Goal: Task Accomplishment & Management: Manage account settings

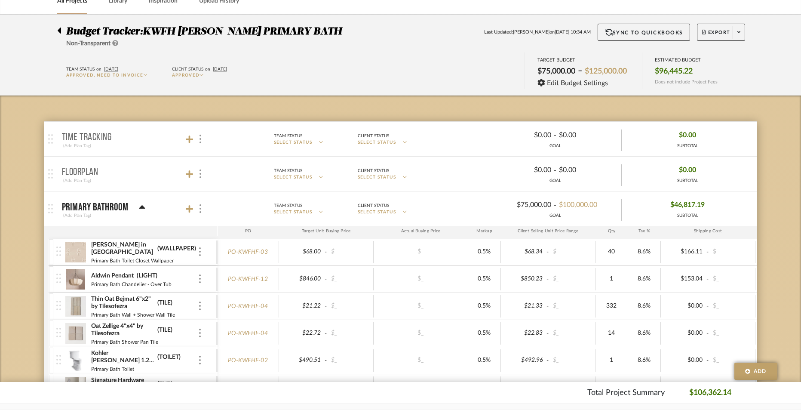
scroll to position [49, 0]
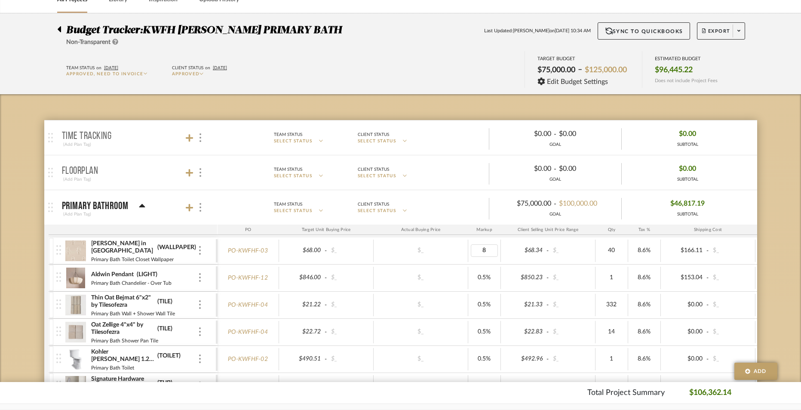
type input "85"
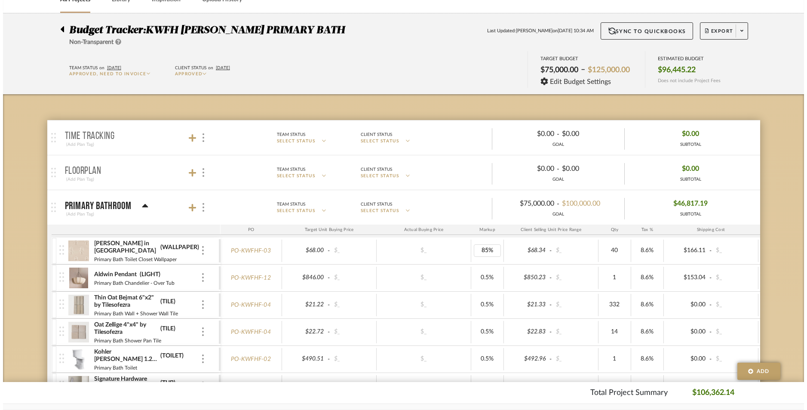
scroll to position [0, 0]
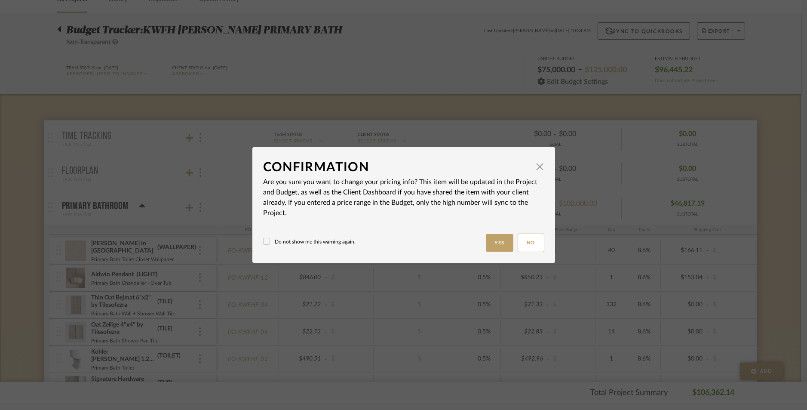
click at [322, 243] on label "Do not show me this warning again." at bounding box center [309, 242] width 92 height 8
click at [496, 245] on button "Yes" at bounding box center [500, 243] width 28 height 18
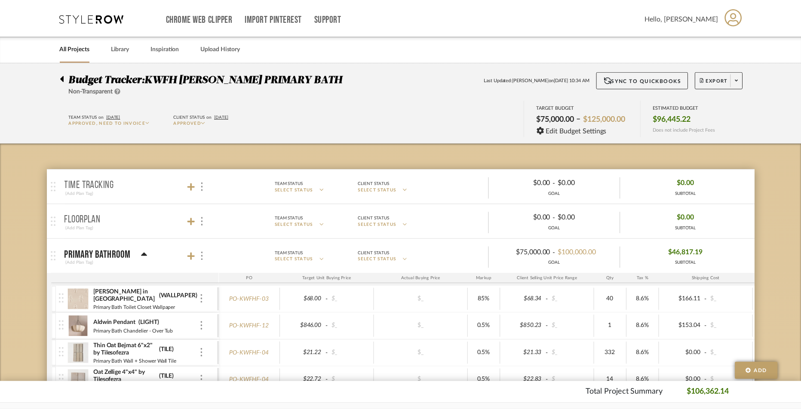
scroll to position [49, 0]
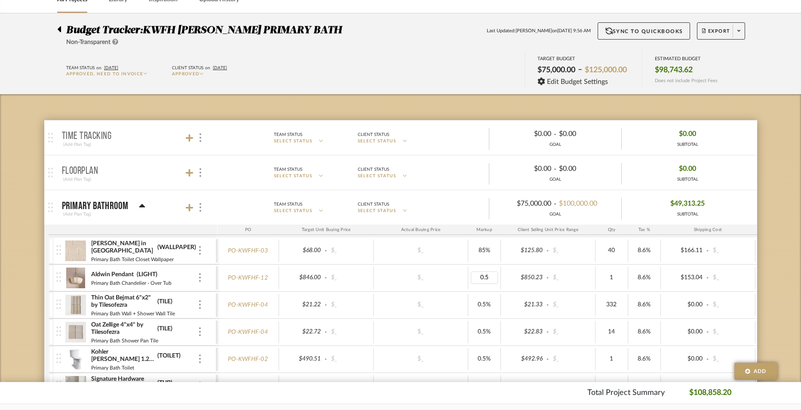
type input "85"
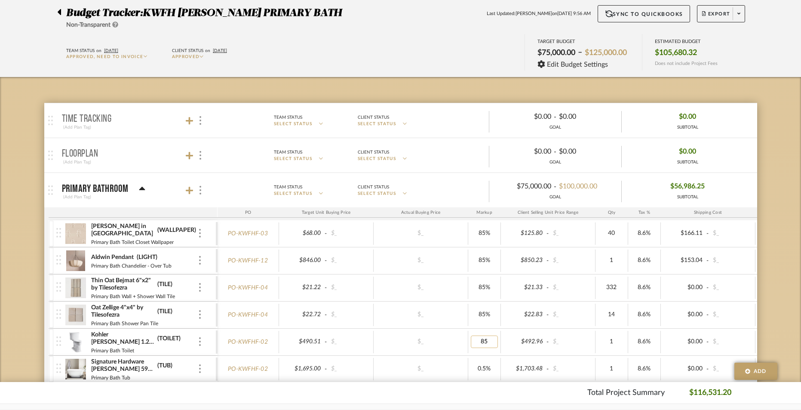
scroll to position [299, 0]
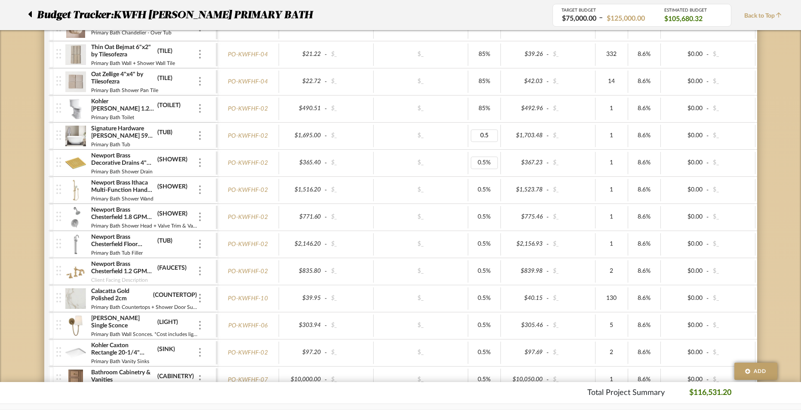
type input "85"
click at [488, 170] on div "0.5%" at bounding box center [484, 163] width 33 height 22
type input "85"
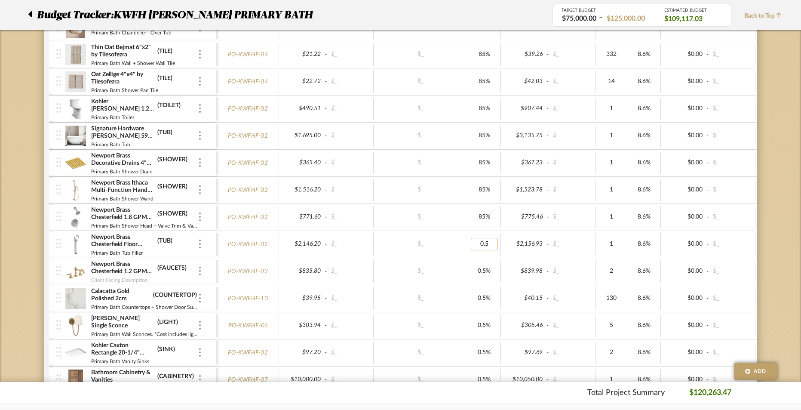
type input "85"
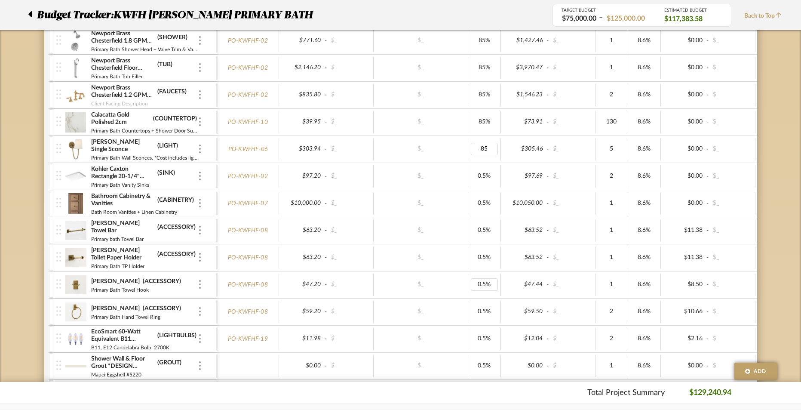
scroll to position [477, 0]
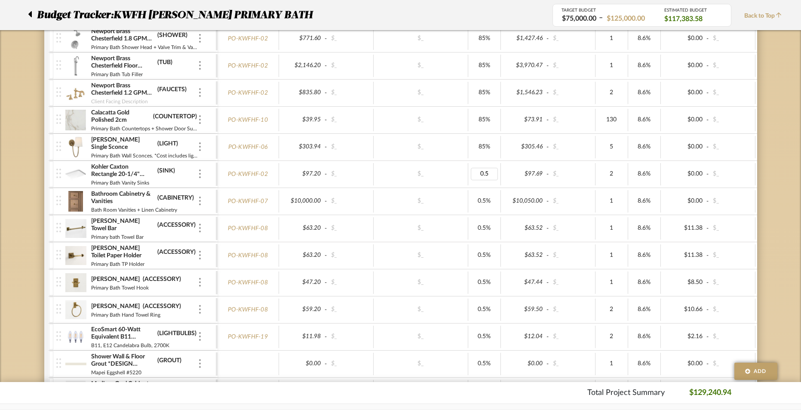
type input "85"
click at [485, 191] on div "0.5%" at bounding box center [484, 201] width 33 height 22
type input "85"
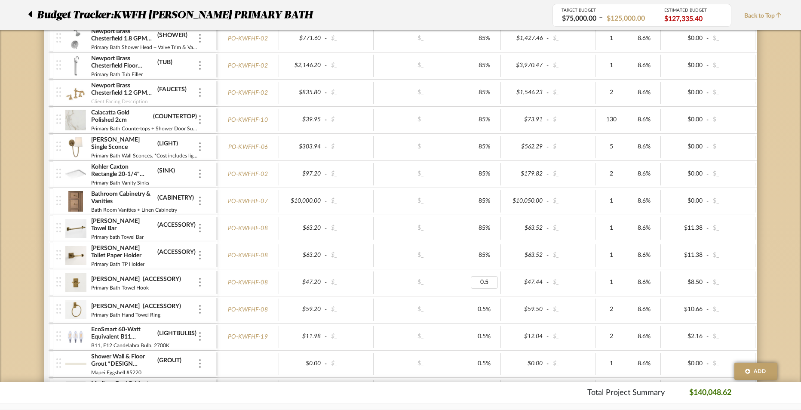
type input "85"
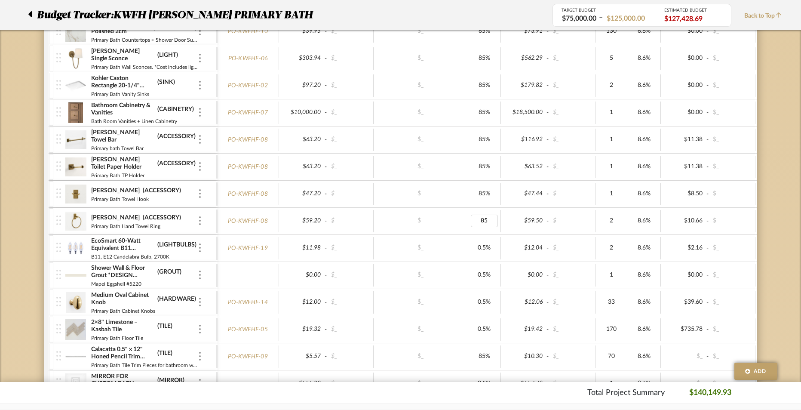
scroll to position [702, 0]
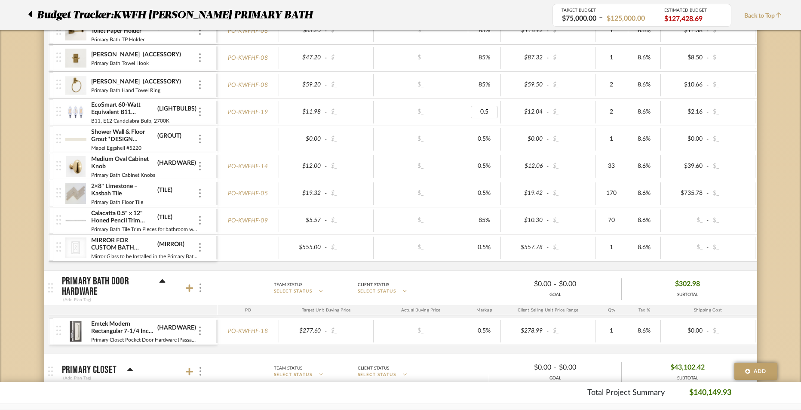
type input "85"
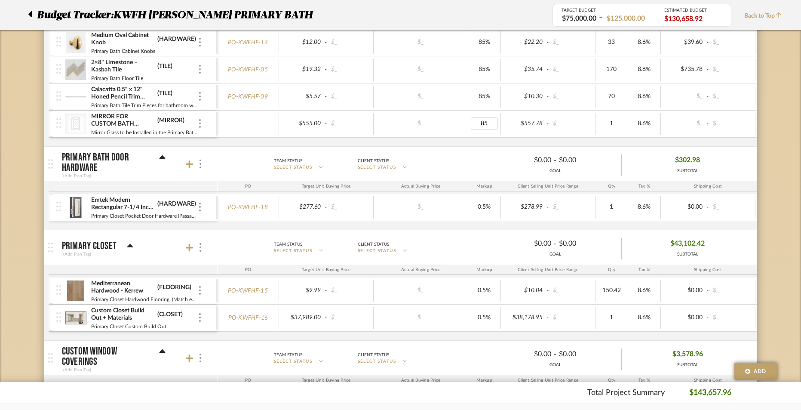
scroll to position [826, 0]
type input "85"
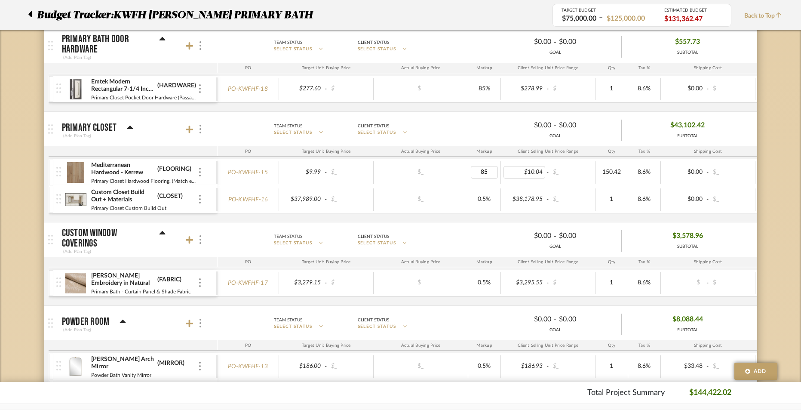
scroll to position [1015, 0]
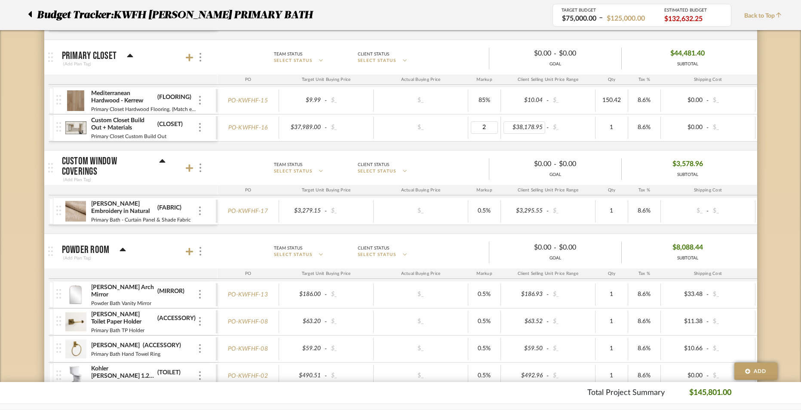
type input "25"
type input "85"
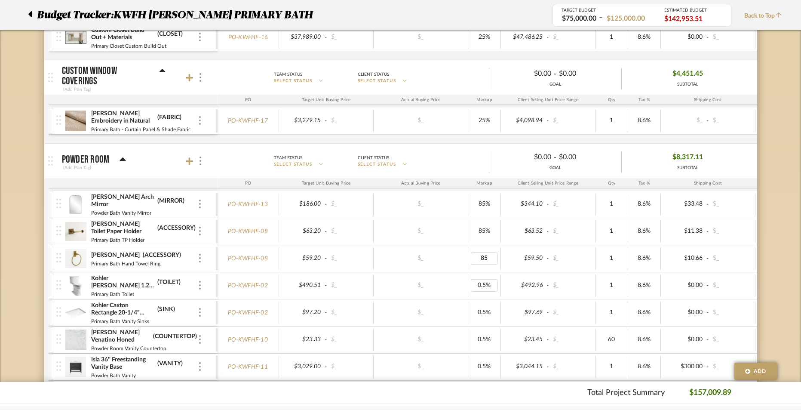
scroll to position [1226, 0]
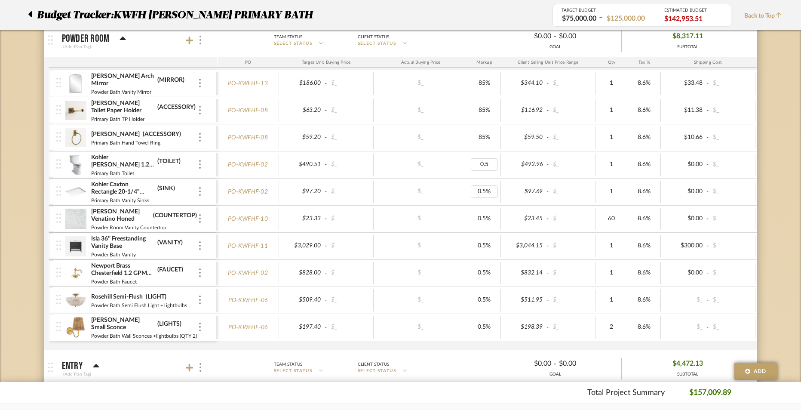
type input "85"
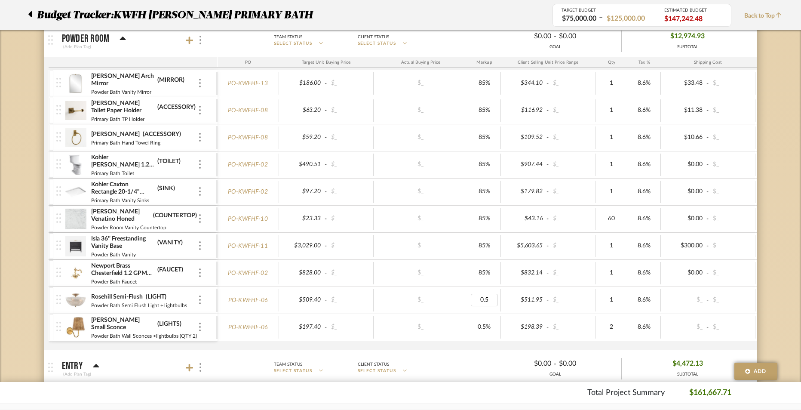
type input "85"
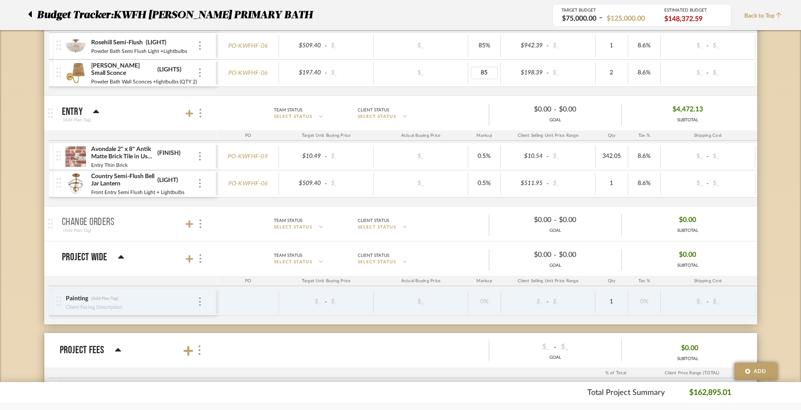
scroll to position [1482, 0]
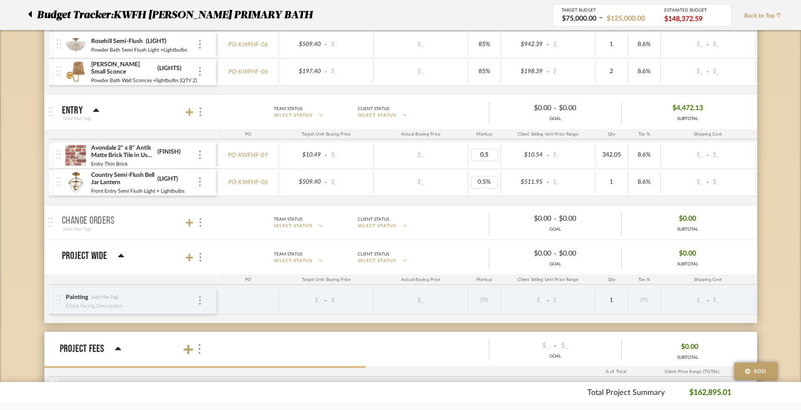
type input "85"
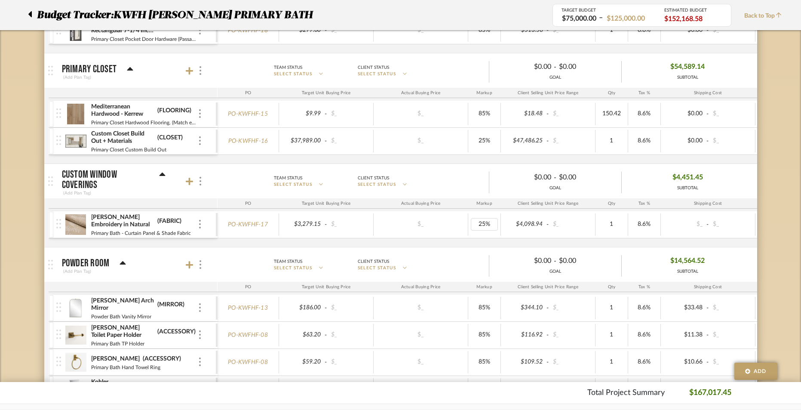
scroll to position [957, 0]
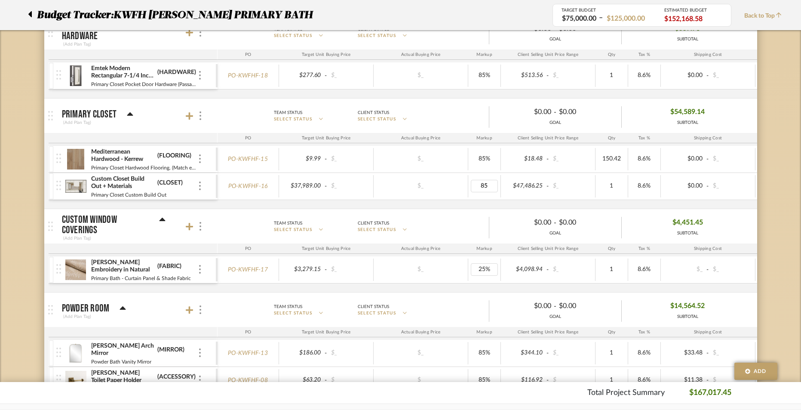
type input "85%"
type input "85"
click at [769, 217] on div "Budget Tracker: KWFH [PERSON_NAME] PRIMARY BATH Non-Transparent Last Updated: […" at bounding box center [400, 110] width 801 height 2011
type input "30"
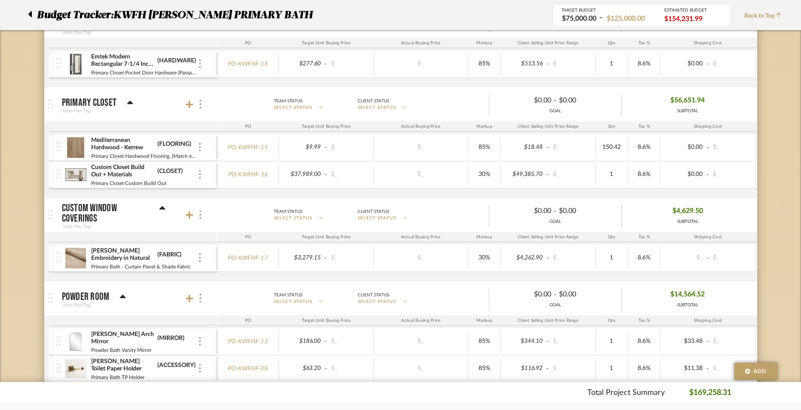
scroll to position [992, 0]
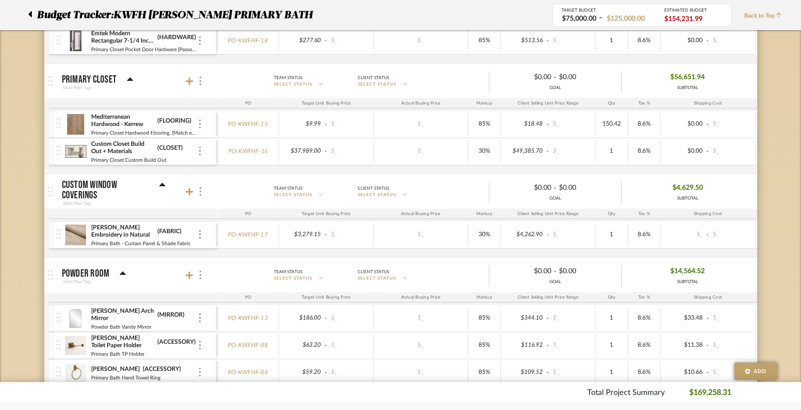
drag, startPoint x: 736, startPoint y: 396, endPoint x: 690, endPoint y: 398, distance: 46.4
click at [690, 398] on div "Total Project Summary $169,258.31" at bounding box center [400, 393] width 713 height 12
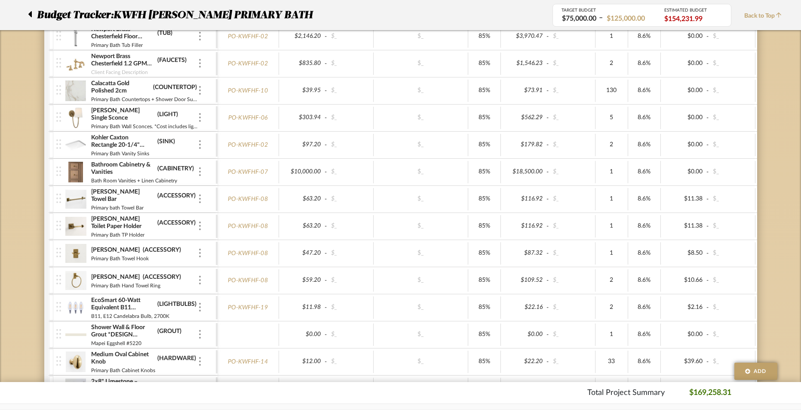
scroll to position [591, 0]
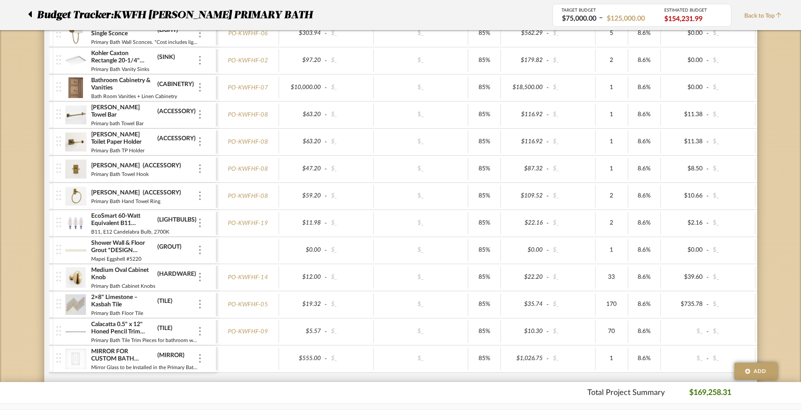
click at [742, 390] on div "Total Project Summary $169,258.31" at bounding box center [400, 393] width 713 height 12
drag, startPoint x: 736, startPoint y: 399, endPoint x: 691, endPoint y: 395, distance: 45.7
click at [691, 395] on footer "Total Project Summary $169,258.31" at bounding box center [400, 392] width 801 height 21
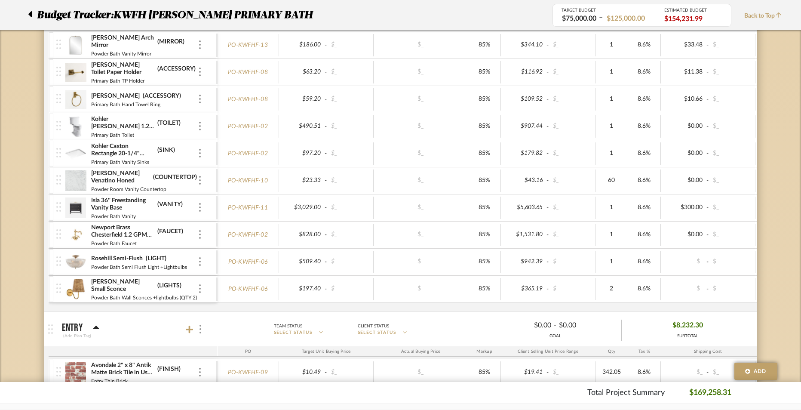
scroll to position [1305, 0]
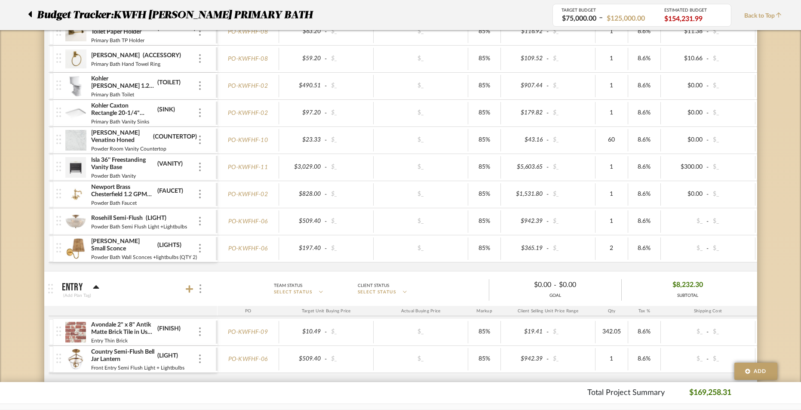
drag, startPoint x: 740, startPoint y: 397, endPoint x: 691, endPoint y: 396, distance: 49.0
click at [691, 396] on div "Total Project Summary $169,258.31" at bounding box center [400, 393] width 713 height 12
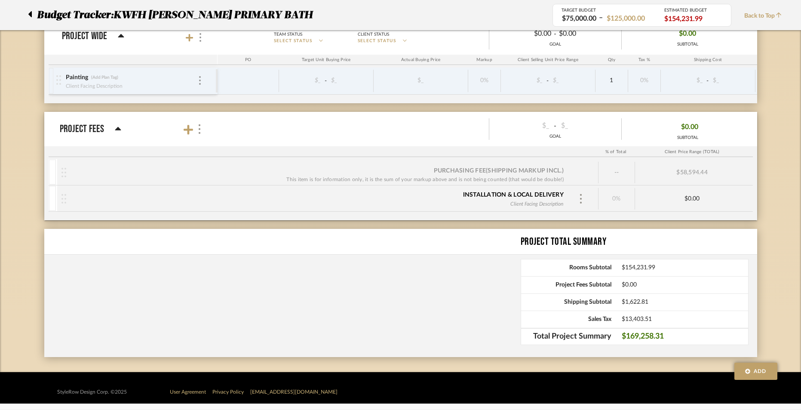
scroll to position [1703, 0]
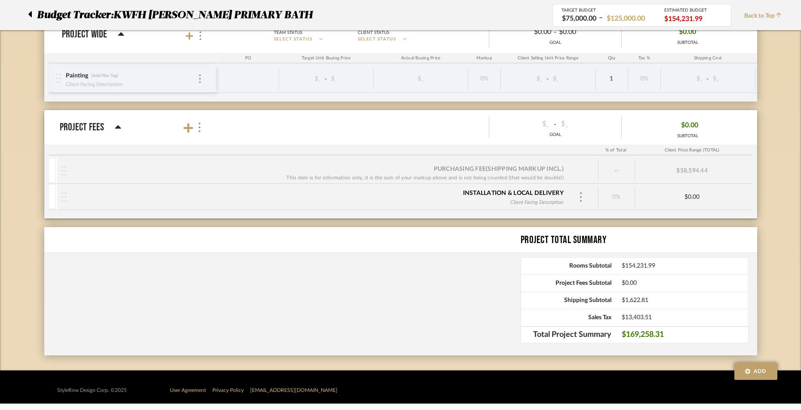
drag, startPoint x: 671, startPoint y: 334, endPoint x: 619, endPoint y: 334, distance: 51.6
click at [619, 334] on div "Total Project Summary $169,258.31" at bounding box center [635, 334] width 228 height 17
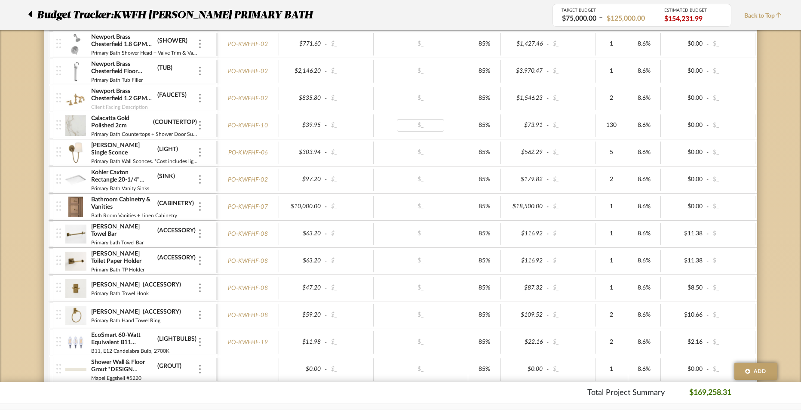
scroll to position [482, 0]
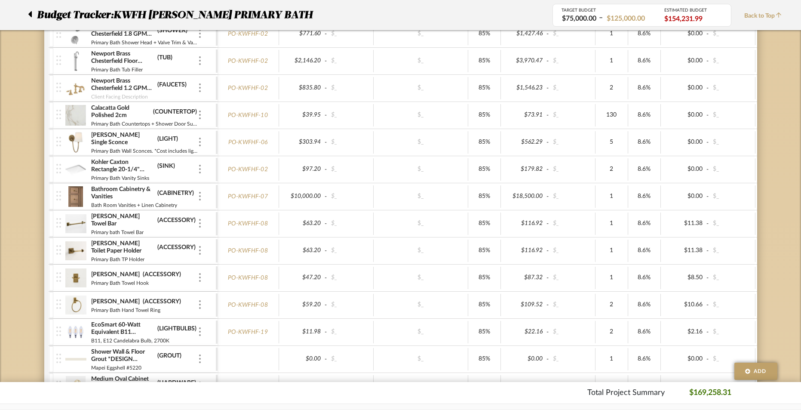
drag, startPoint x: 735, startPoint y: 393, endPoint x: 681, endPoint y: 390, distance: 53.8
click at [681, 390] on div "Total Project Summary $169,258.31" at bounding box center [400, 393] width 713 height 12
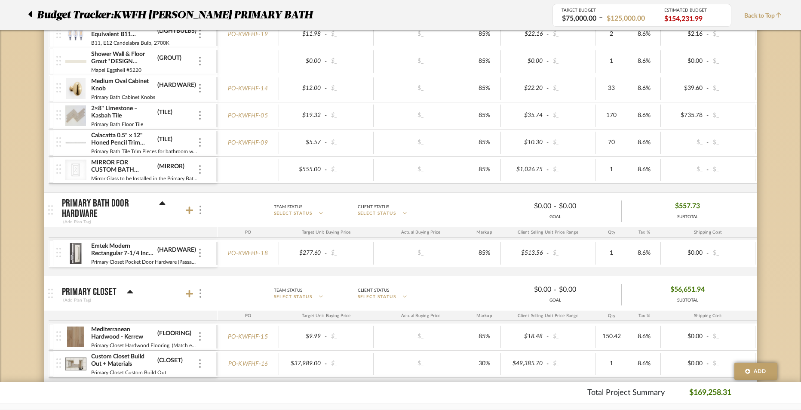
scroll to position [1019, 0]
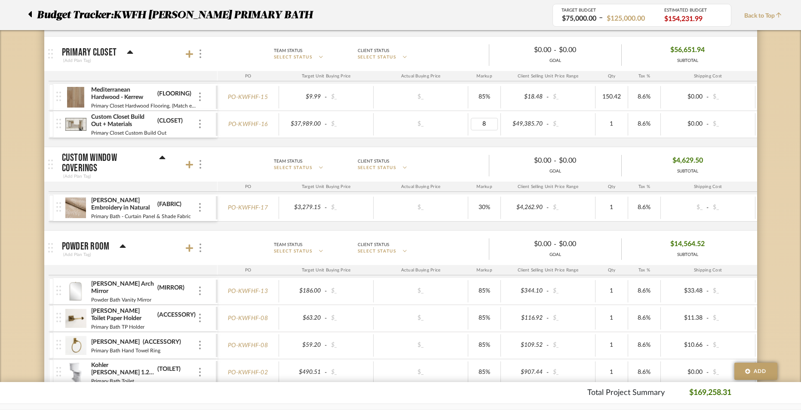
type input "85"
type input "30"
click at [780, 112] on div "Budget Tracker: KWFH [PERSON_NAME] PRIMARY BATH Non-Transparent Last Updated: […" at bounding box center [400, 48] width 801 height 2011
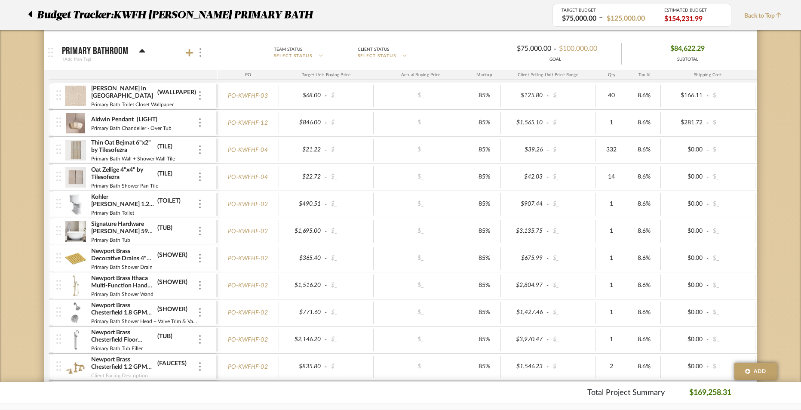
scroll to position [0, 0]
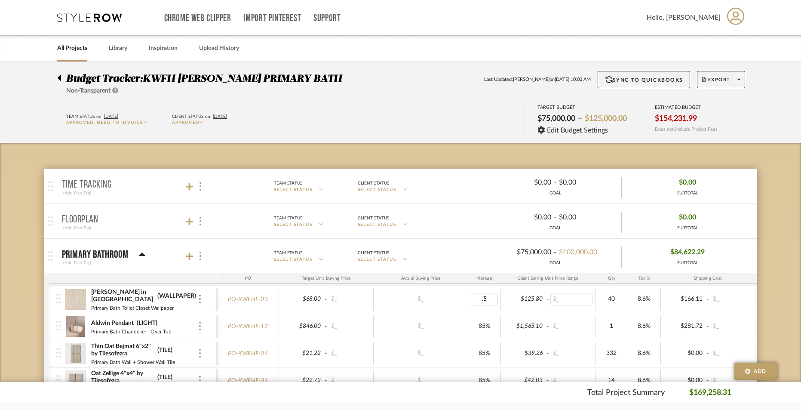
type input ".5%"
type input "0.5"
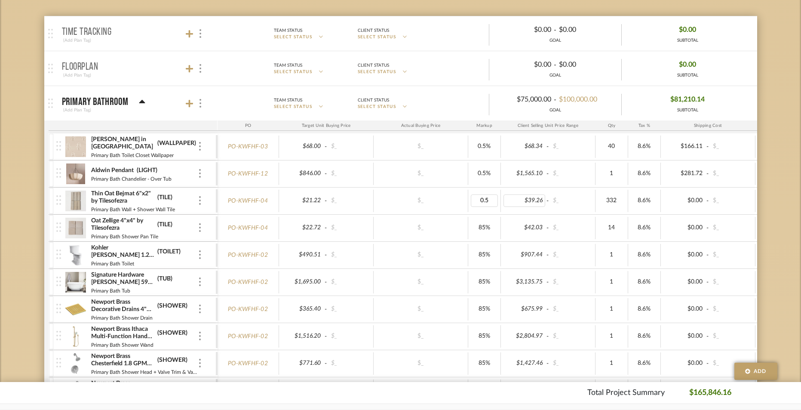
scroll to position [246, 0]
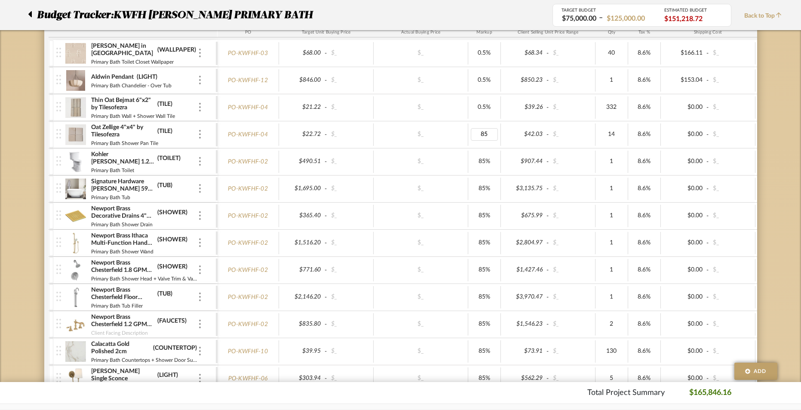
type input "0.5"
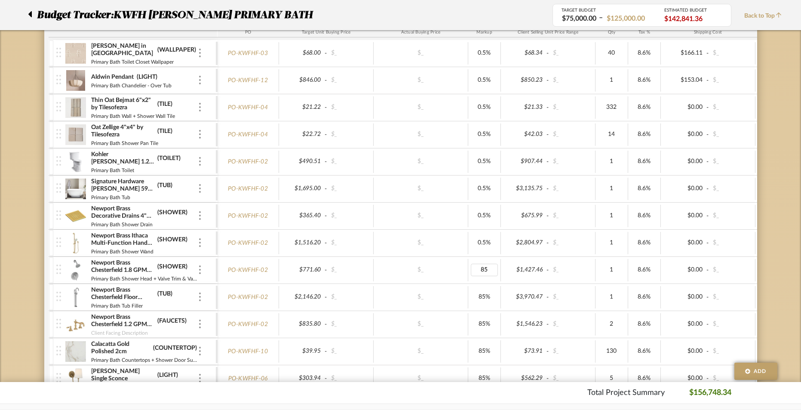
type input "0.5"
click at [485, 330] on div "85%" at bounding box center [484, 324] width 33 height 22
type input "0.5"
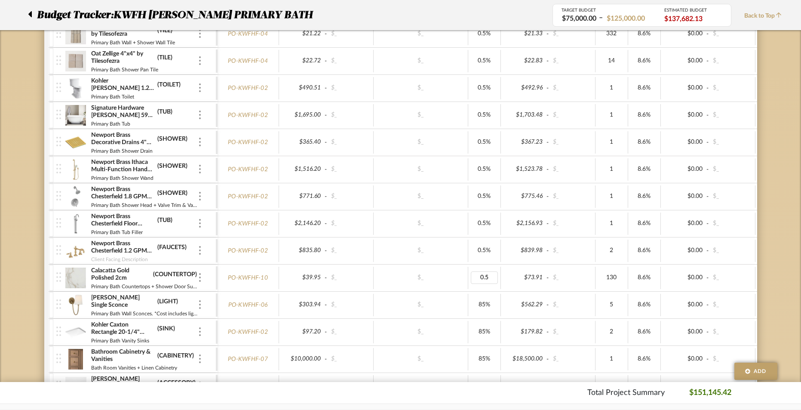
scroll to position [342, 0]
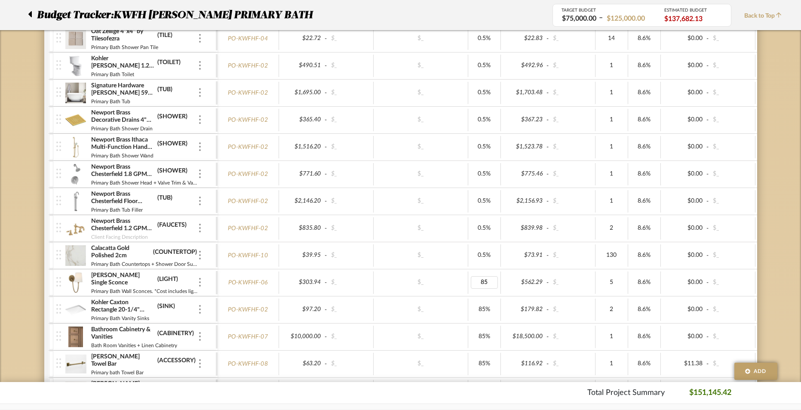
type input "0.5"
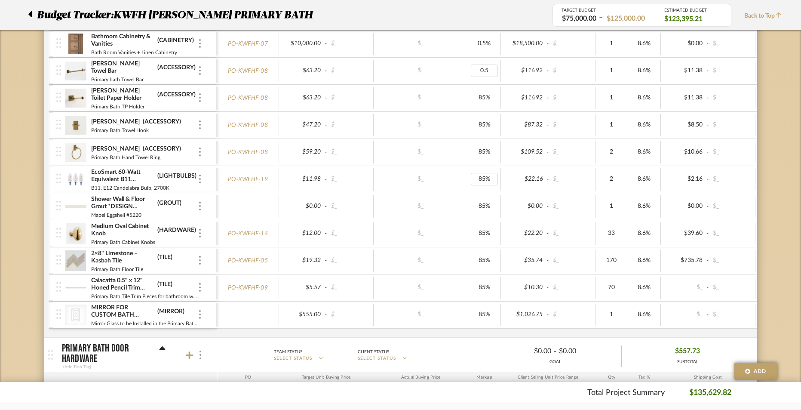
scroll to position [648, 0]
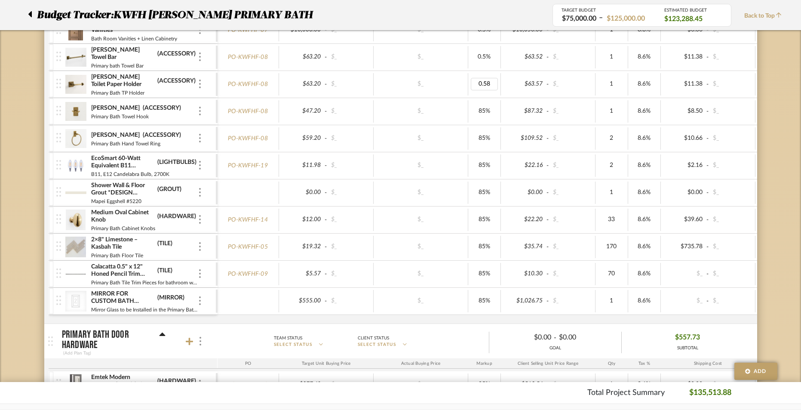
type input "0.5"
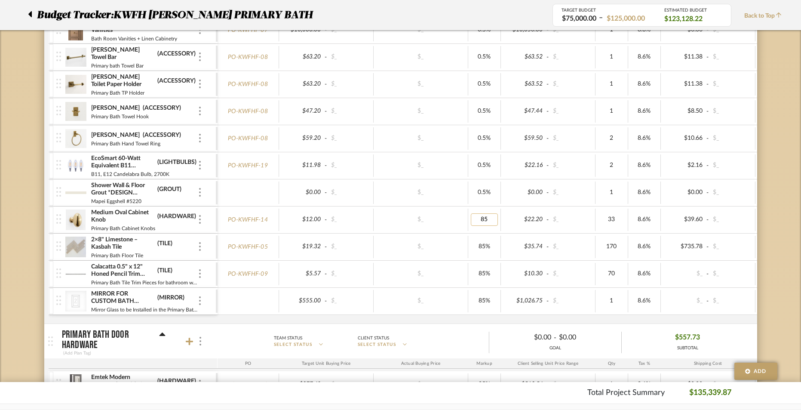
type input "0.5"
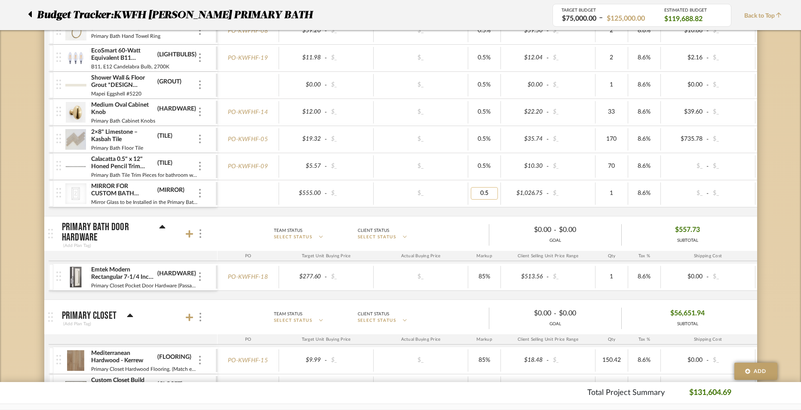
scroll to position [757, 0]
type input "0.5"
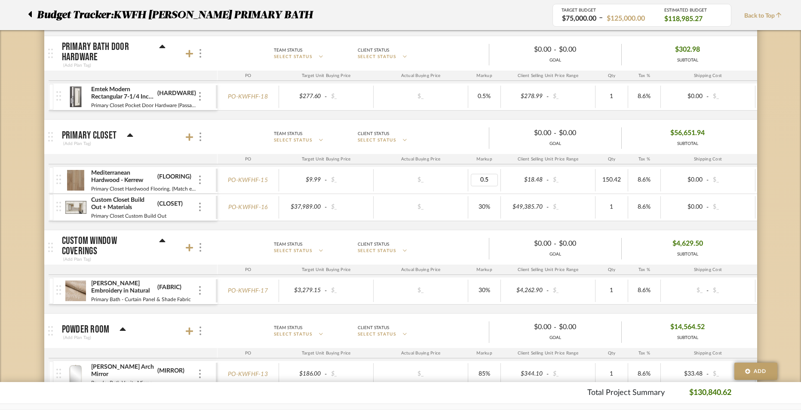
scroll to position [945, 0]
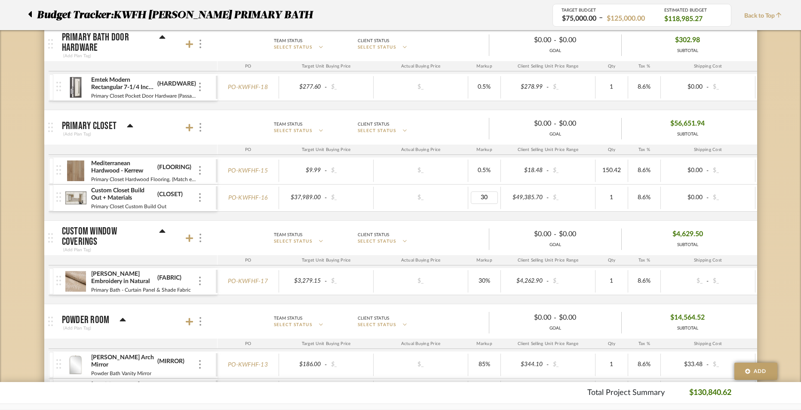
type input "0.5"
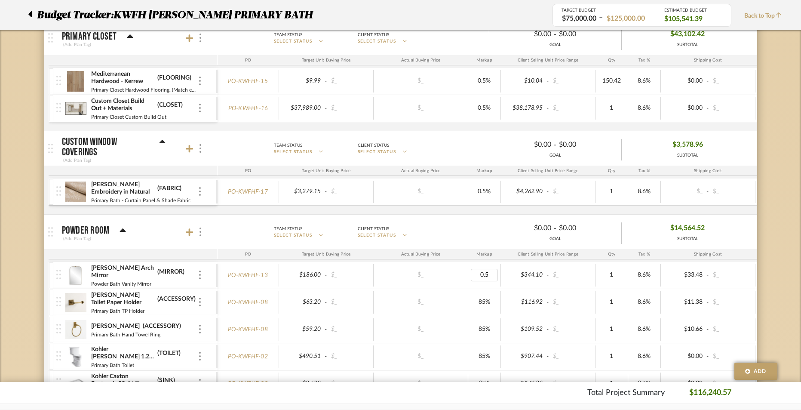
scroll to position [1172, 0]
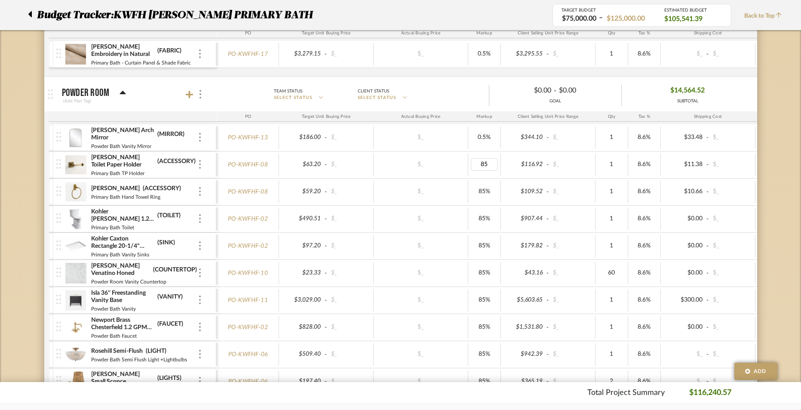
type input "0.5"
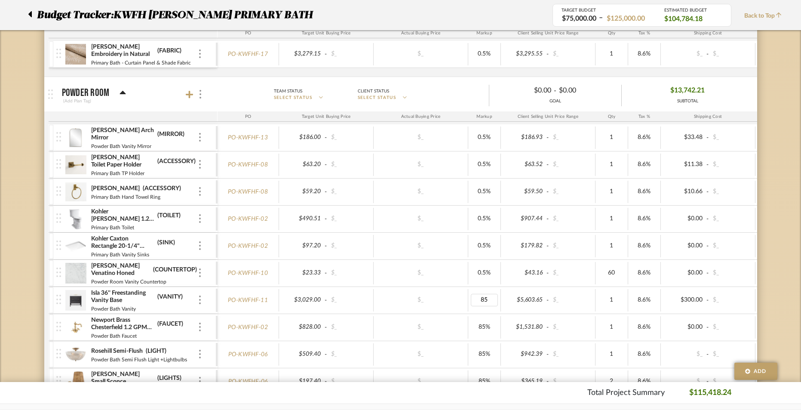
type input "0.5"
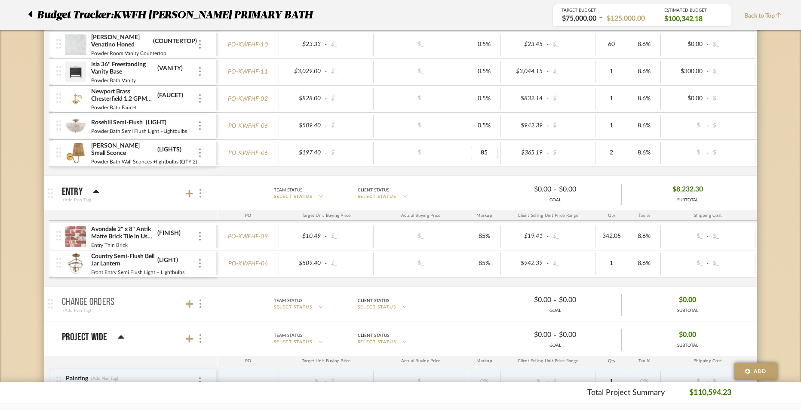
type input "0.5"
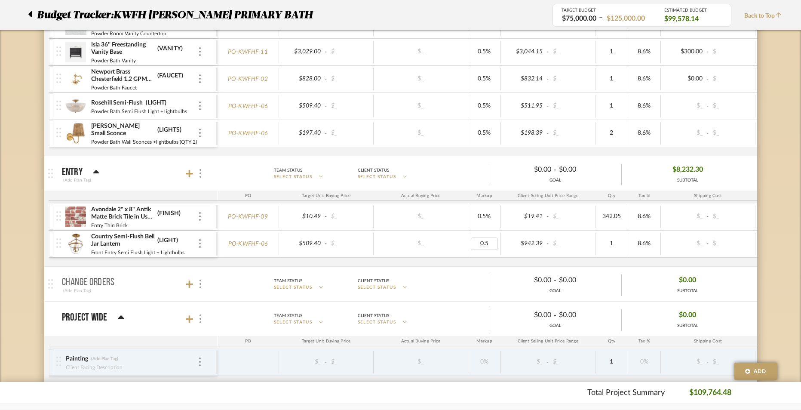
scroll to position [1422, 0]
click at [497, 258] on div "Avondale 2" x 8" Antik Matte Brick Tile in Used Red (FINISH) Entry Thin Brick P…" at bounding box center [493, 233] width 889 height 63
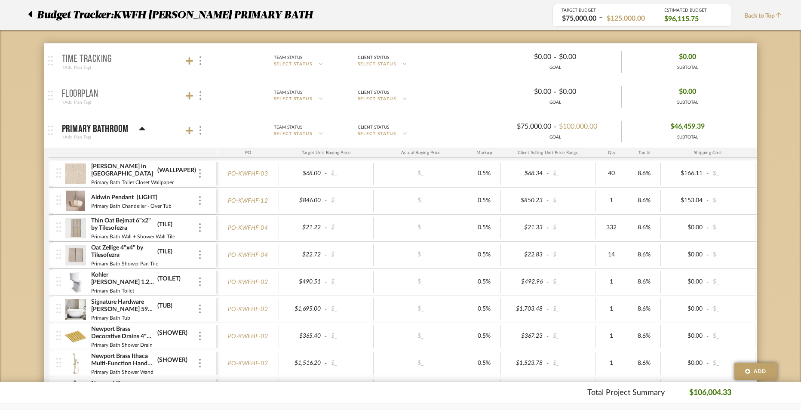
scroll to position [0, 0]
